Goal: Navigation & Orientation: Find specific page/section

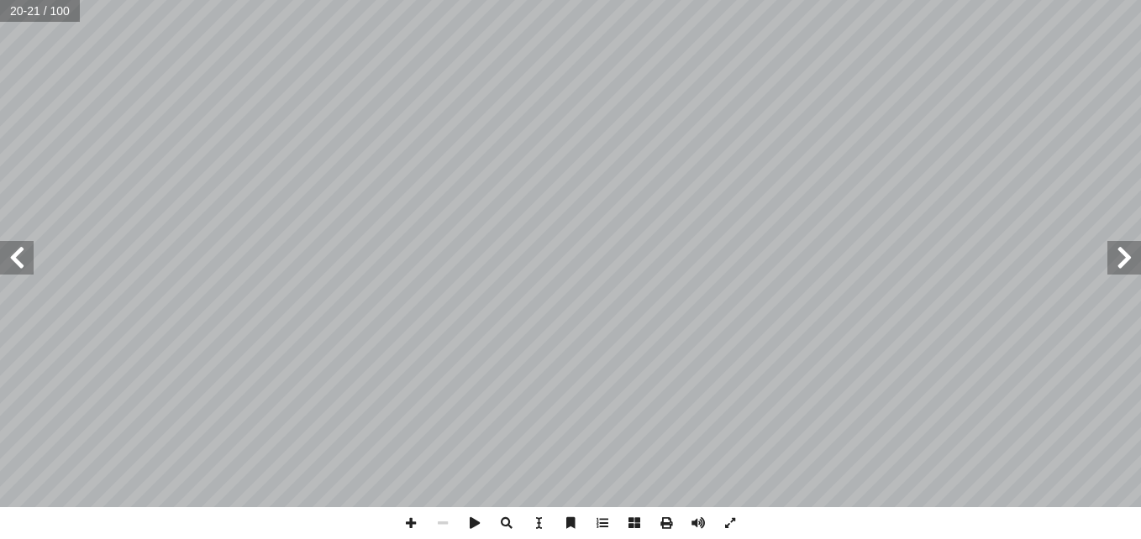
click at [1112, 247] on span at bounding box center [1124, 258] width 34 height 34
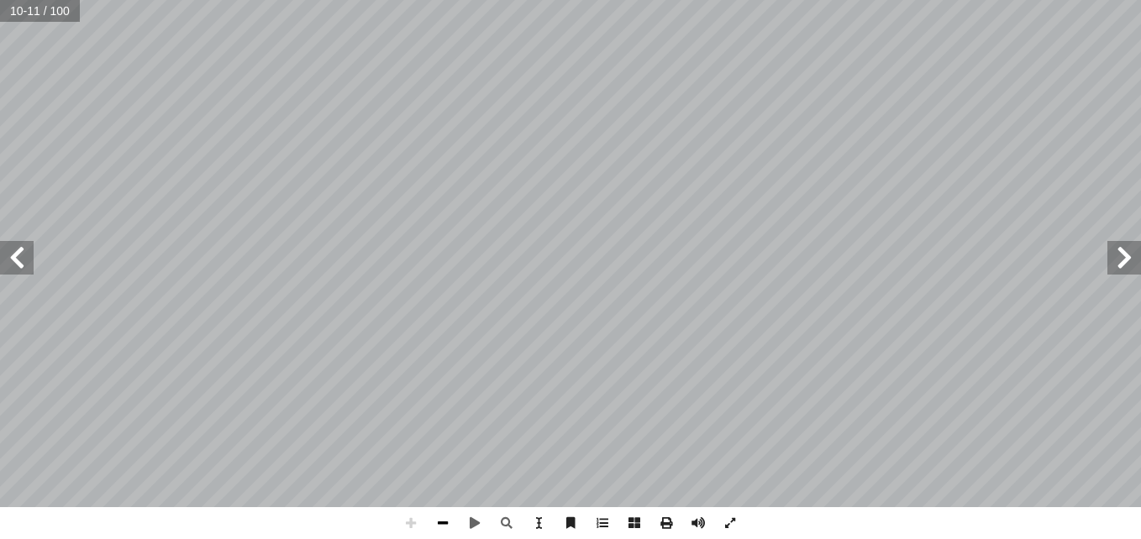
click at [442, 526] on span at bounding box center [443, 523] width 32 height 32
click at [413, 522] on span at bounding box center [411, 523] width 32 height 32
click at [446, 526] on span at bounding box center [443, 523] width 32 height 32
click at [416, 526] on span at bounding box center [411, 523] width 32 height 32
click at [28, 273] on span at bounding box center [17, 258] width 34 height 34
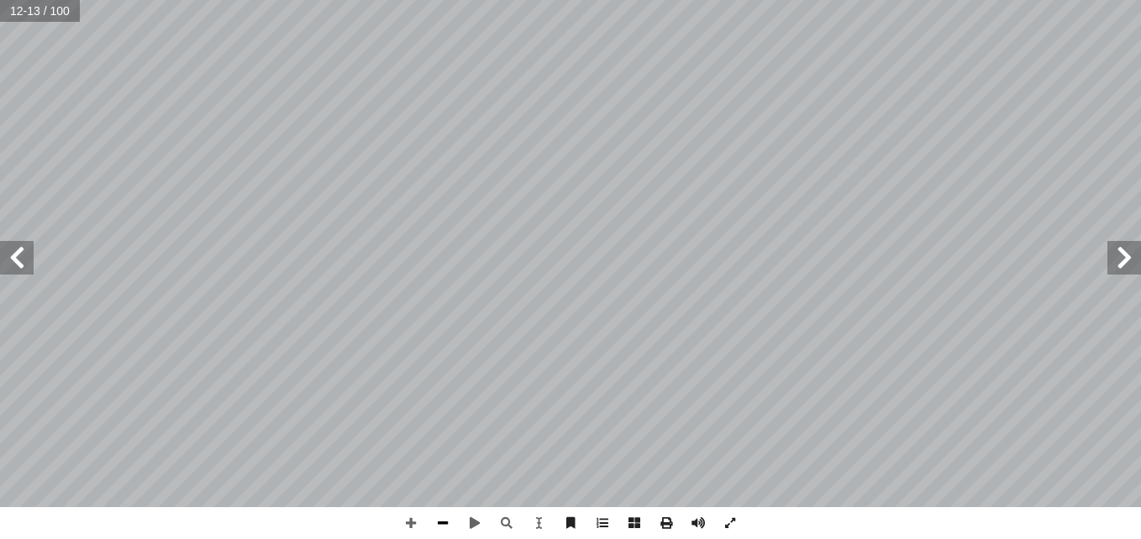
click at [439, 517] on span at bounding box center [443, 523] width 32 height 32
click at [1110, 268] on span at bounding box center [1124, 258] width 34 height 34
